Goal: Task Accomplishment & Management: Complete application form

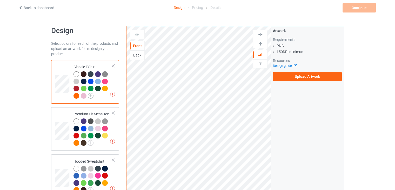
click at [89, 94] on img at bounding box center [91, 96] width 6 height 6
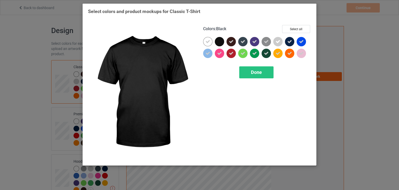
click at [219, 43] on div at bounding box center [219, 41] width 9 height 9
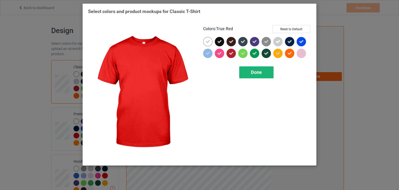
click at [259, 74] on span "Done" at bounding box center [256, 71] width 11 height 5
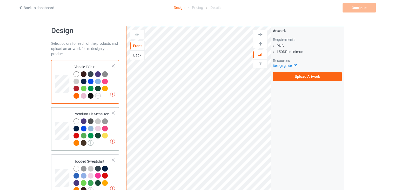
click at [91, 144] on img at bounding box center [91, 143] width 6 height 6
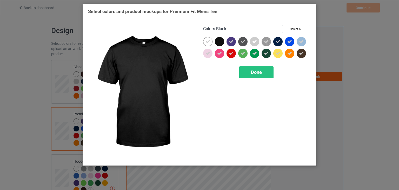
click at [220, 40] on div at bounding box center [219, 41] width 9 height 9
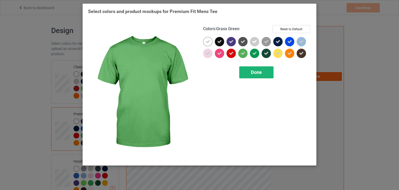
click at [268, 73] on div "Done" at bounding box center [256, 72] width 34 height 12
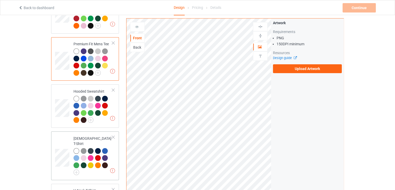
scroll to position [78, 0]
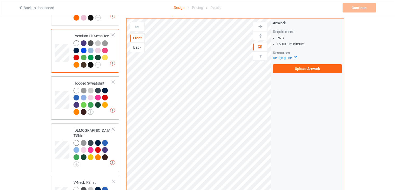
click at [90, 110] on img at bounding box center [91, 112] width 6 height 6
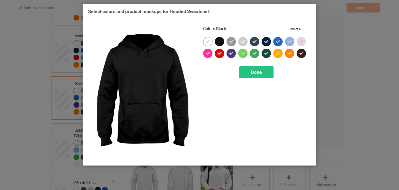
click at [219, 38] on div at bounding box center [219, 41] width 9 height 9
click at [263, 77] on div "Done" at bounding box center [256, 72] width 34 height 12
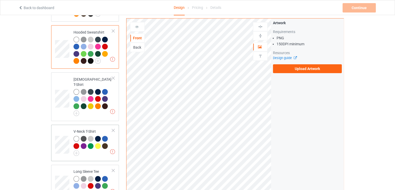
scroll to position [130, 0]
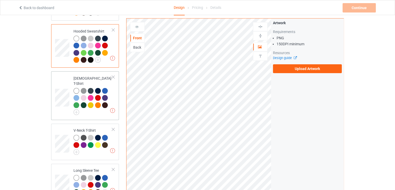
click at [79, 110] on link at bounding box center [77, 112] width 6 height 4
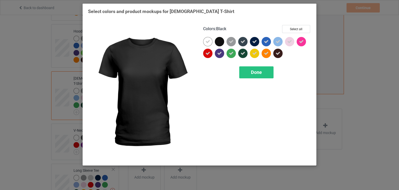
click at [226, 39] on div at bounding box center [221, 43] width 12 height 12
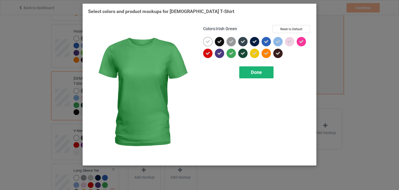
click at [253, 67] on div "Done" at bounding box center [256, 72] width 34 height 12
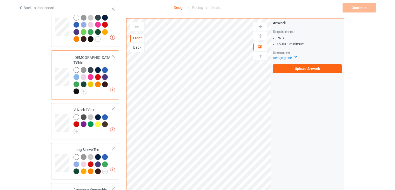
scroll to position [182, 0]
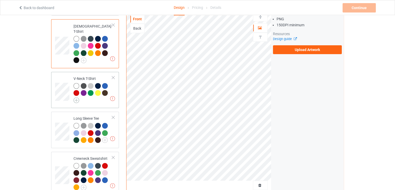
click at [76, 97] on img at bounding box center [77, 100] width 6 height 6
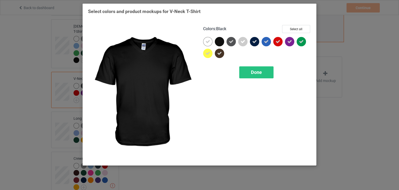
click at [224, 41] on div at bounding box center [219, 41] width 9 height 9
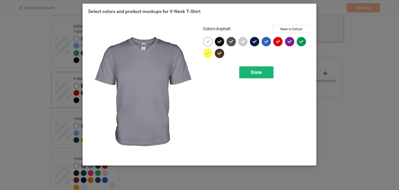
click at [255, 73] on span "Done" at bounding box center [256, 71] width 11 height 5
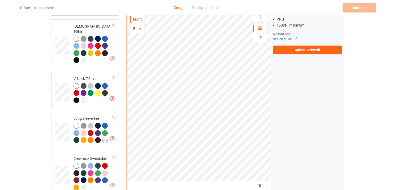
click at [103, 137] on img at bounding box center [105, 140] width 6 height 6
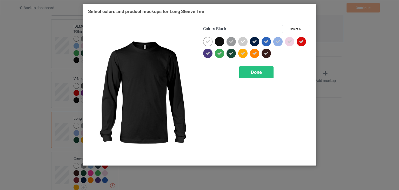
click at [218, 38] on div at bounding box center [219, 41] width 9 height 9
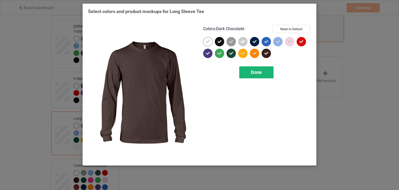
click at [253, 70] on span "Done" at bounding box center [256, 71] width 11 height 5
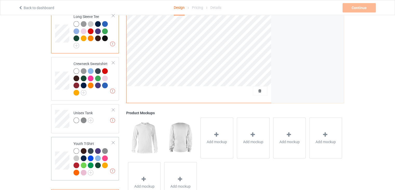
scroll to position [286, 0]
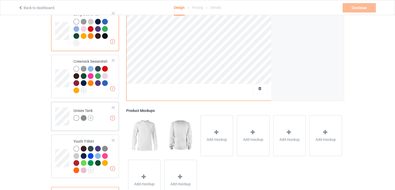
click at [90, 115] on img at bounding box center [91, 118] width 6 height 6
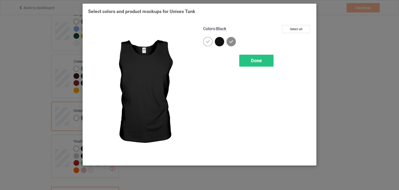
click at [221, 41] on div at bounding box center [219, 41] width 9 height 9
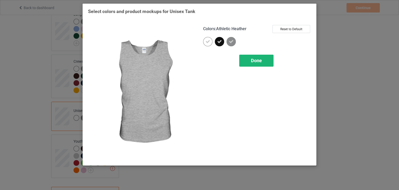
click at [251, 58] on span "Done" at bounding box center [256, 60] width 11 height 5
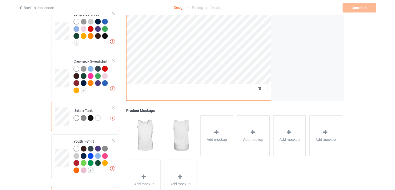
click at [89, 167] on img at bounding box center [91, 170] width 6 height 6
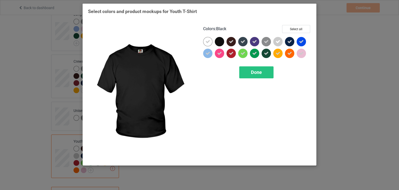
click at [218, 40] on div at bounding box center [219, 41] width 9 height 9
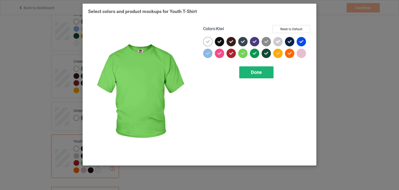
click at [261, 74] on span "Done" at bounding box center [256, 71] width 11 height 5
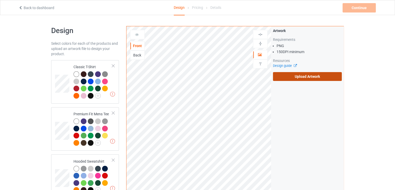
click at [312, 74] on label "Upload Artwork" at bounding box center [307, 76] width 69 height 9
click at [0, 0] on input "Upload Artwork" at bounding box center [0, 0] width 0 height 0
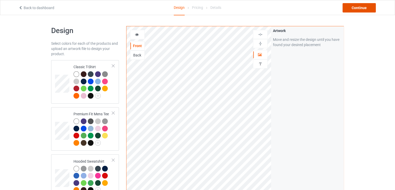
click at [360, 10] on div "Continue" at bounding box center [359, 7] width 33 height 9
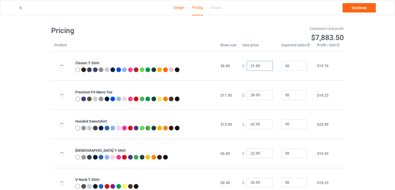
click at [265, 67] on input "21.95" at bounding box center [260, 66] width 26 height 10
click at [264, 67] on input "20.95" at bounding box center [260, 66] width 26 height 10
type input "19.95"
click at [264, 67] on input "19.95" at bounding box center [260, 66] width 26 height 10
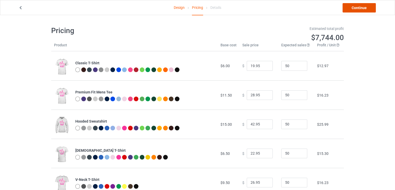
click at [358, 4] on link "Continue" at bounding box center [359, 7] width 33 height 9
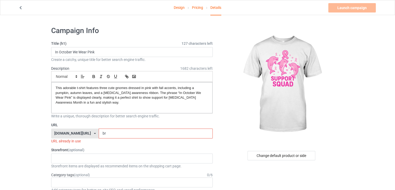
click at [109, 134] on input "br" at bounding box center [156, 133] width 114 height 10
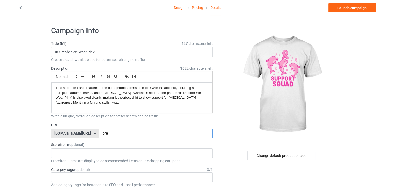
type input "bre"
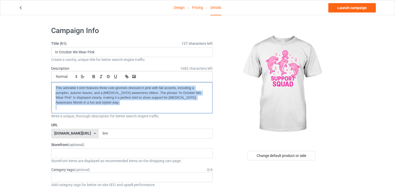
drag, startPoint x: 105, startPoint y: 104, endPoint x: 49, endPoint y: 81, distance: 60.8
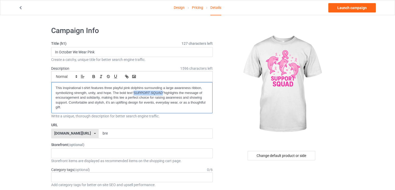
drag, startPoint x: 135, startPoint y: 92, endPoint x: 164, endPoint y: 90, distance: 29.2
click at [164, 90] on p "This inspirational t-shirt features three playful pink dolphins surrounding a l…" at bounding box center [132, 97] width 153 height 24
copy em "SUPPORT SQUAD"
click at [111, 48] on input "In October We Wear Pink" at bounding box center [132, 52] width 162 height 10
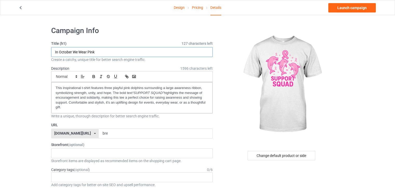
click at [111, 48] on input "In October We Wear Pink" at bounding box center [132, 52] width 162 height 10
paste input "SUPPORT SQUAD"
type input "SUPPORT SQUAD"
click at [350, 5] on link "Launch campaign" at bounding box center [352, 7] width 48 height 9
